Goal: Task Accomplishment & Management: Complete application form

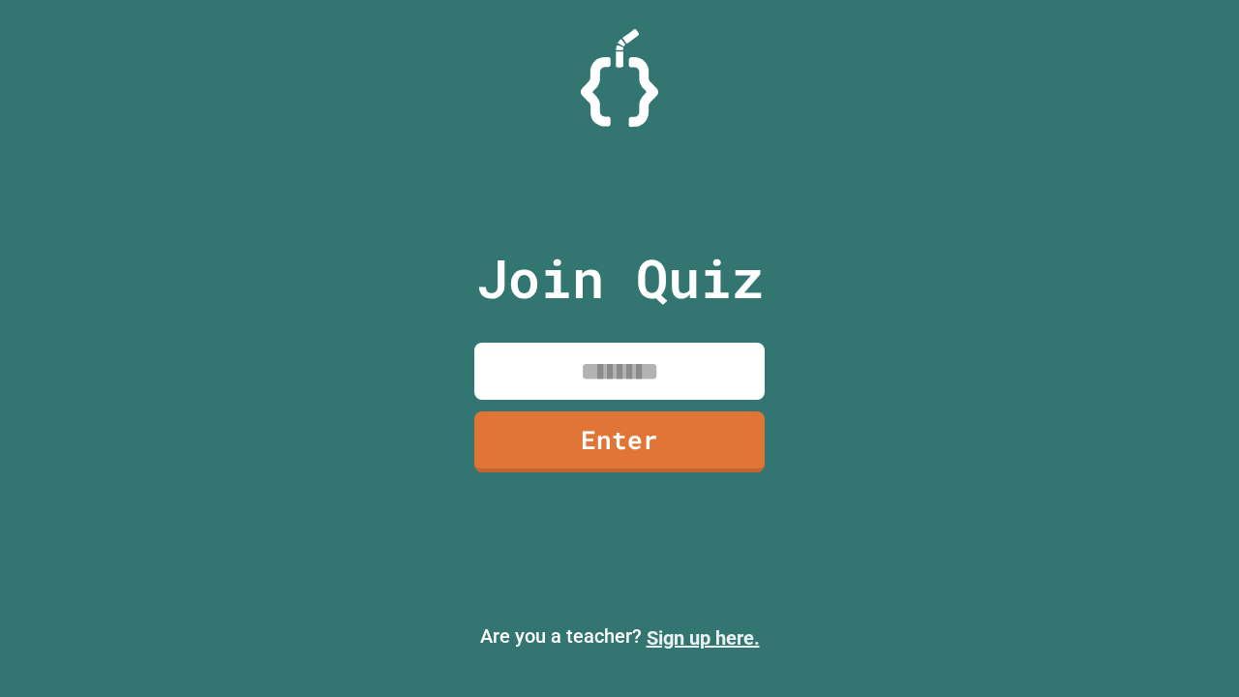
click at [703, 638] on link "Sign up here." at bounding box center [703, 637] width 113 height 23
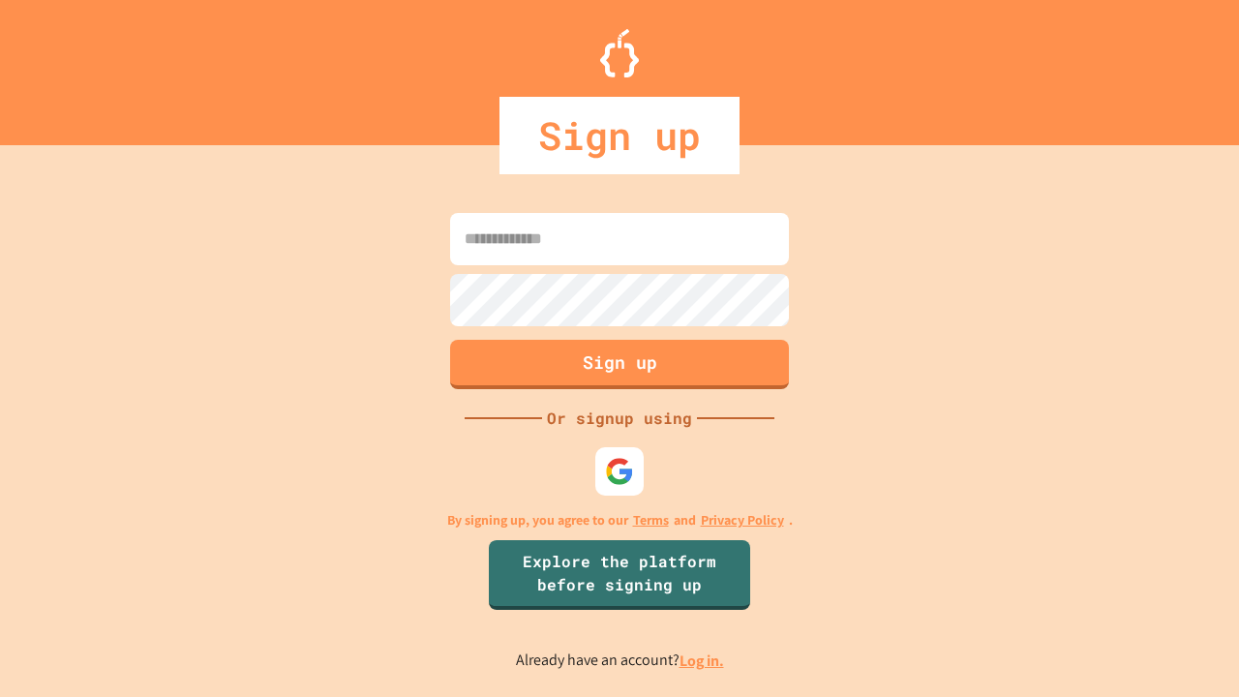
click at [703, 660] on link "Log in." at bounding box center [702, 661] width 45 height 20
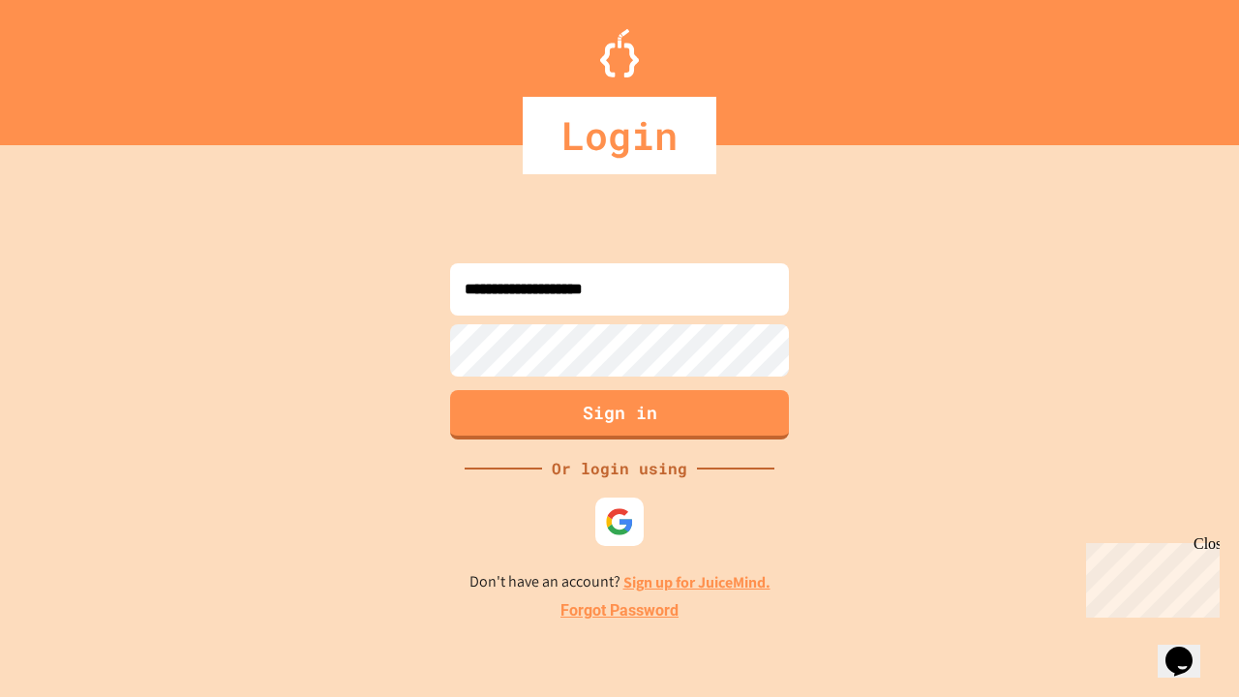
type input "**********"
